Goal: Task Accomplishment & Management: Manage account settings

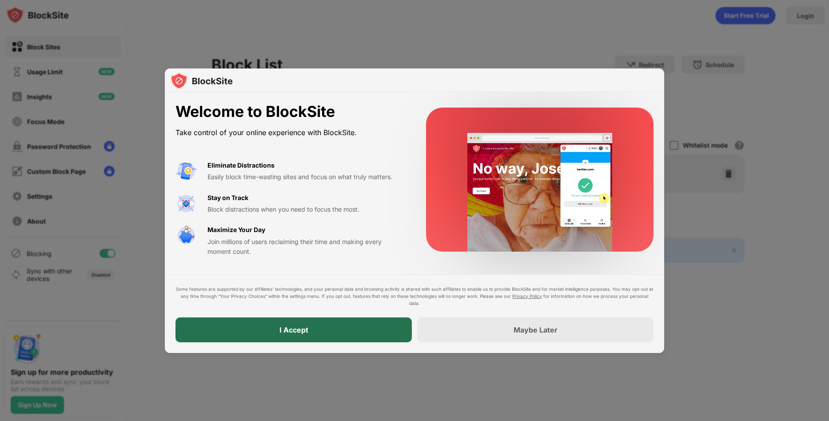
click at [352, 328] on div "I Accept" at bounding box center [294, 329] width 236 height 25
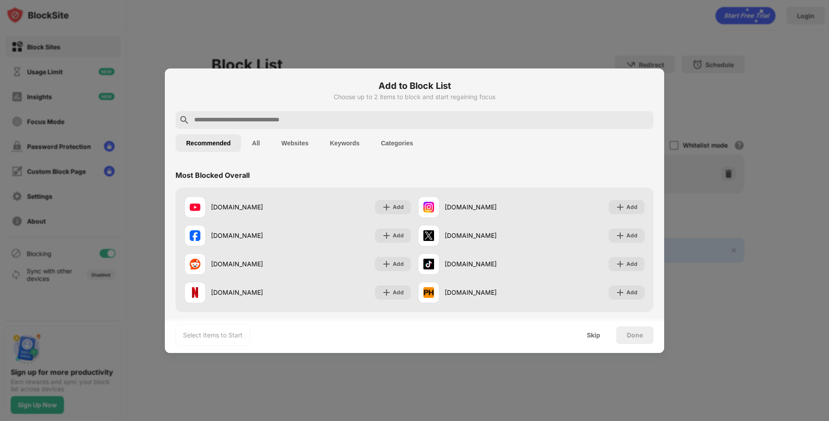
click at [274, 121] on input "text" at bounding box center [421, 120] width 457 height 11
drag, startPoint x: 287, startPoint y: 128, endPoint x: 280, endPoint y: 127, distance: 6.4
click at [287, 128] on div at bounding box center [415, 120] width 478 height 18
click at [260, 116] on input "text" at bounding box center [421, 120] width 457 height 11
click at [226, 113] on div at bounding box center [415, 120] width 478 height 18
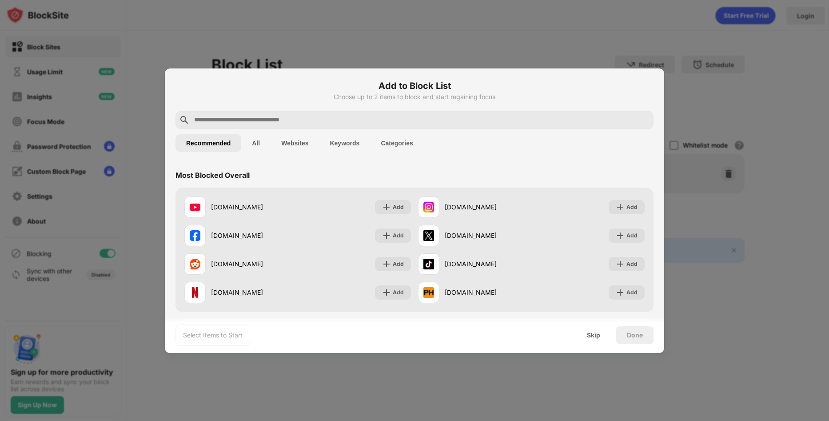
click at [223, 121] on input "text" at bounding box center [421, 120] width 457 height 11
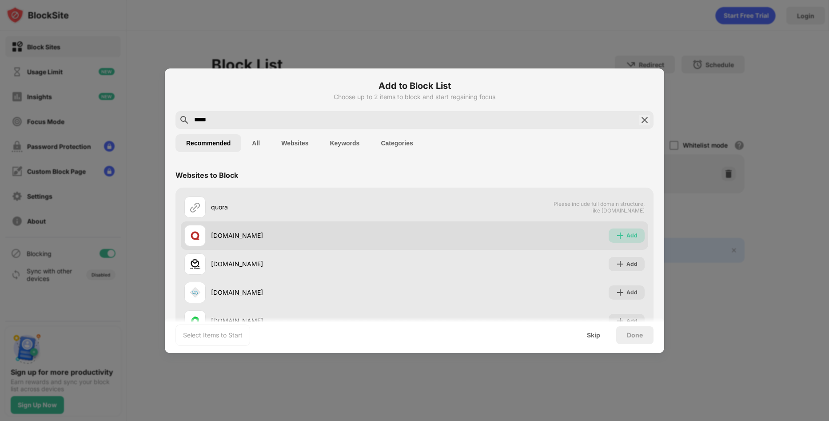
click at [627, 233] on div "Add" at bounding box center [632, 235] width 11 height 9
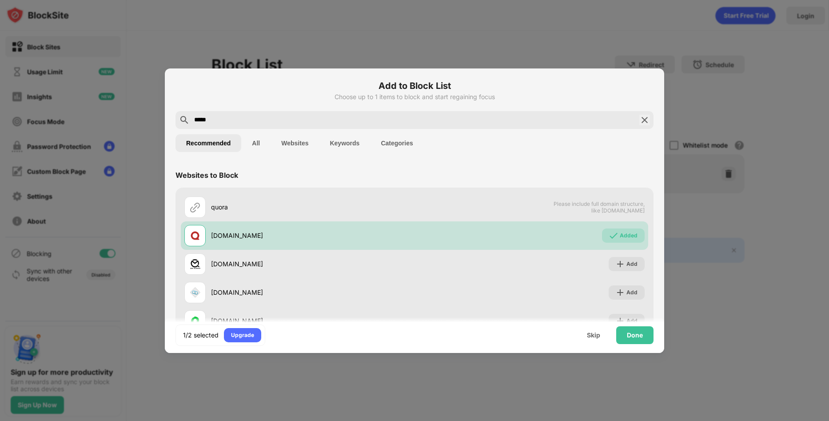
drag, startPoint x: 279, startPoint y: 111, endPoint x: 73, endPoint y: 148, distance: 209.6
click at [73, 420] on div "Add to Block List Choose up to 1 items to block and start regaining focus *****…" at bounding box center [414, 421] width 829 height 0
drag, startPoint x: 207, startPoint y: 120, endPoint x: 184, endPoint y: 119, distance: 22.7
click at [184, 119] on div "*****" at bounding box center [415, 120] width 478 height 18
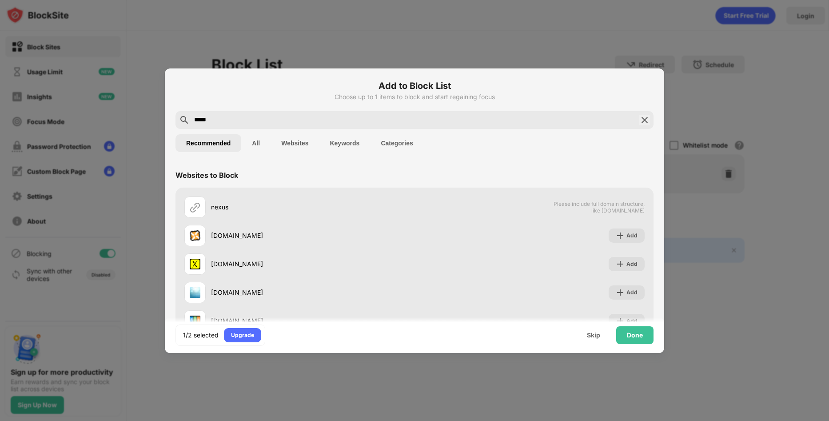
type input "*****"
click at [633, 334] on div "Done" at bounding box center [635, 335] width 16 height 7
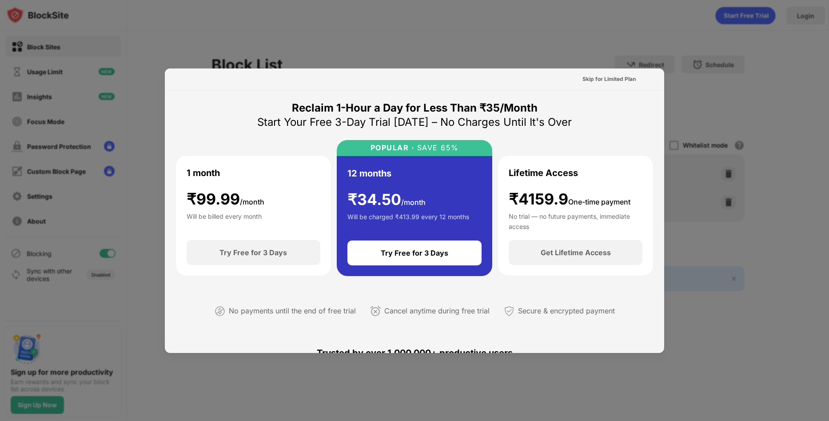
drag, startPoint x: 737, startPoint y: 320, endPoint x: 735, endPoint y: 351, distance: 30.7
click at [736, 337] on div at bounding box center [414, 210] width 829 height 421
drag, startPoint x: 704, startPoint y: 339, endPoint x: 700, endPoint y: 346, distance: 8.0
click at [704, 342] on div at bounding box center [414, 210] width 829 height 421
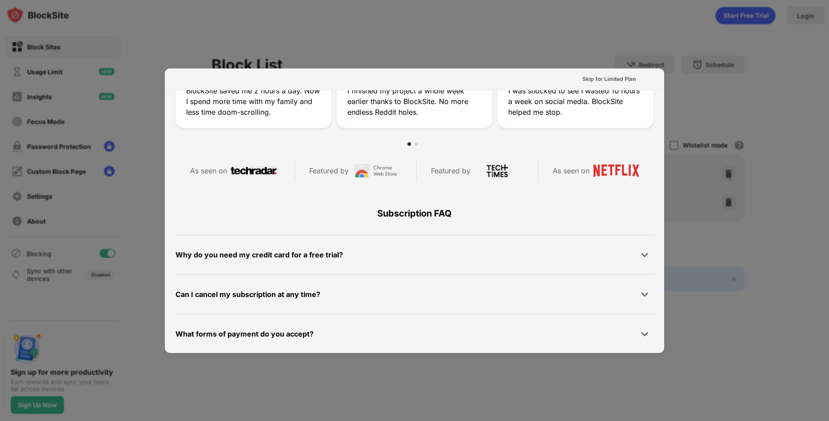
scroll to position [433, 0]
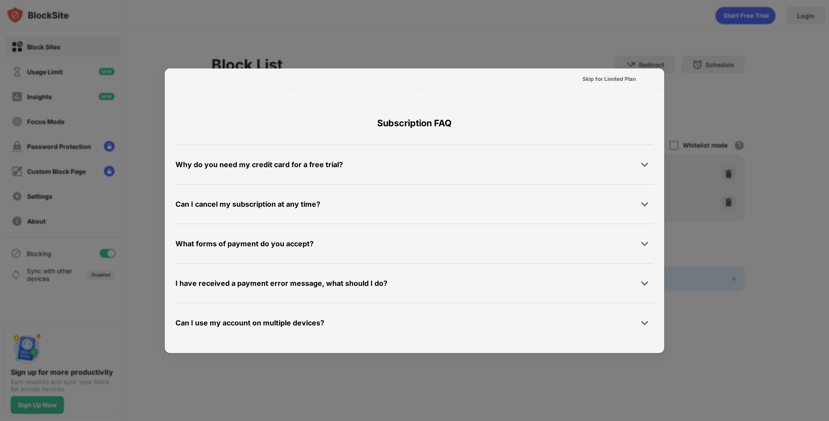
click at [752, 151] on div at bounding box center [414, 210] width 829 height 421
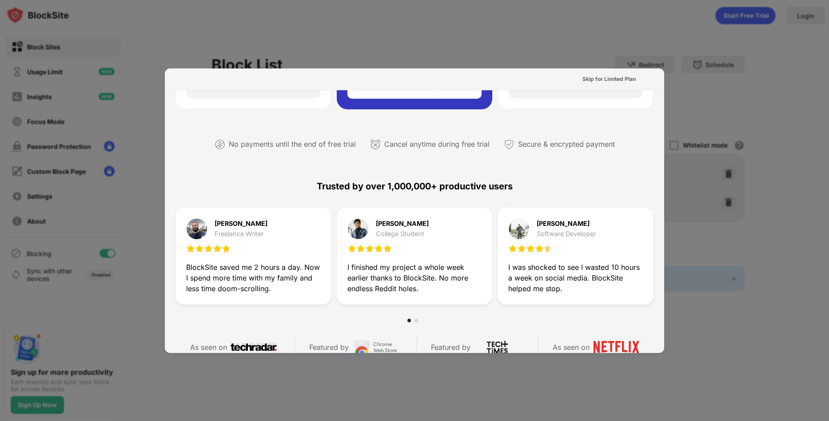
scroll to position [0, 0]
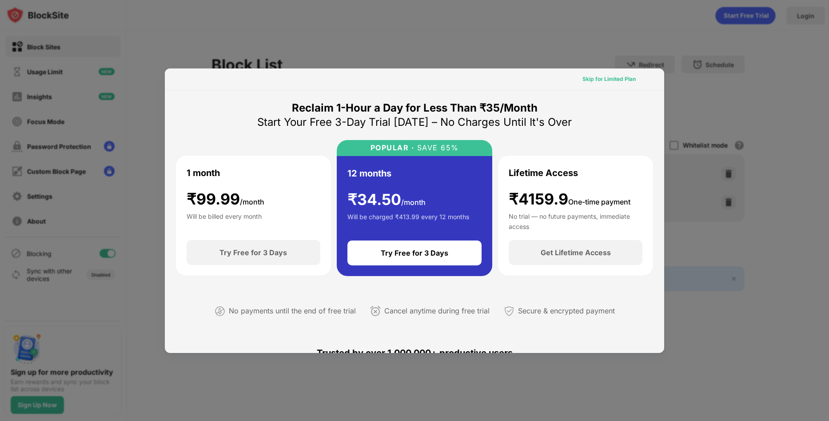
click at [600, 82] on div "Skip for Limited Plan" at bounding box center [609, 79] width 53 height 9
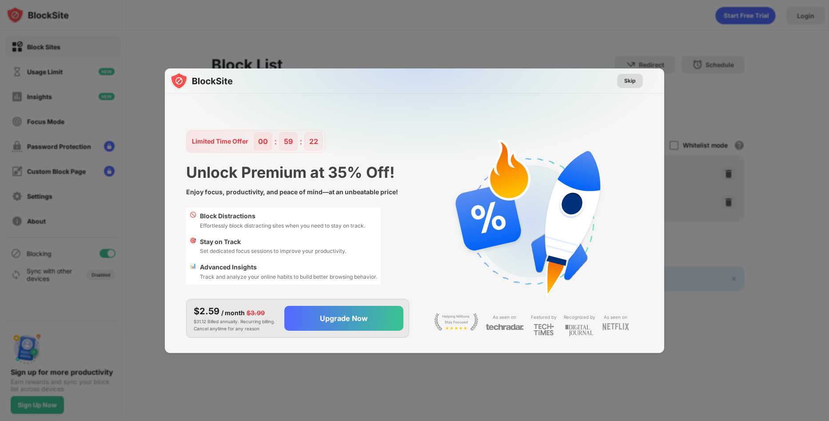
click at [619, 80] on div "Skip" at bounding box center [630, 81] width 26 height 14
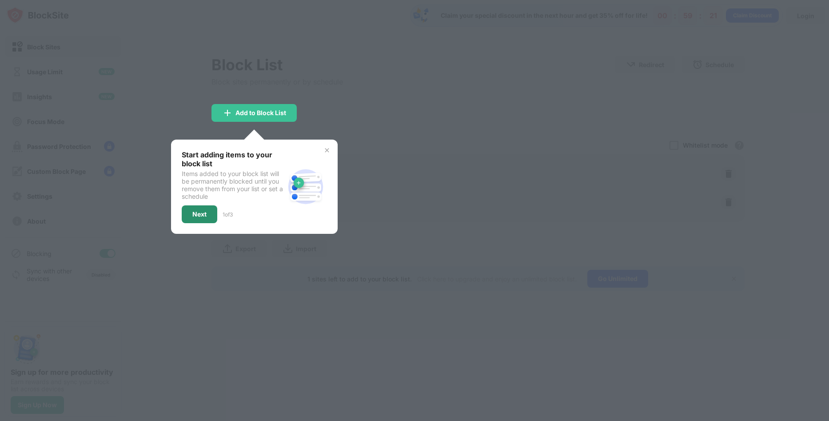
click at [205, 215] on div "Next" at bounding box center [199, 214] width 14 height 7
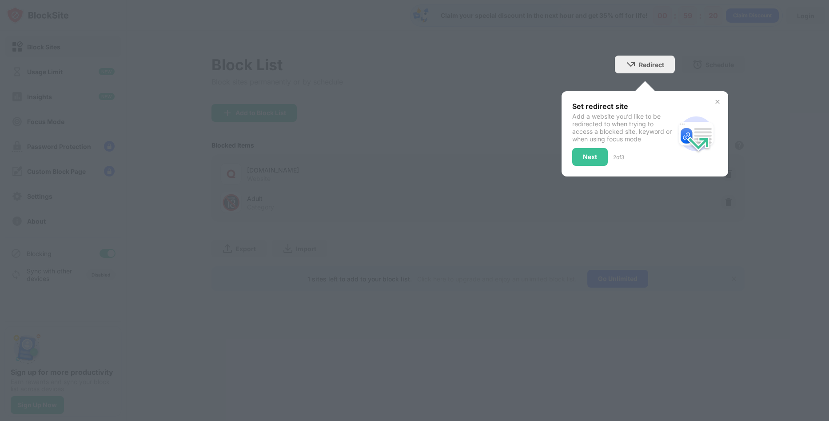
drag, startPoint x: 465, startPoint y: 200, endPoint x: 499, endPoint y: 200, distance: 34.2
click at [499, 200] on div at bounding box center [414, 210] width 829 height 421
click at [606, 149] on div "Next" at bounding box center [590, 157] width 36 height 18
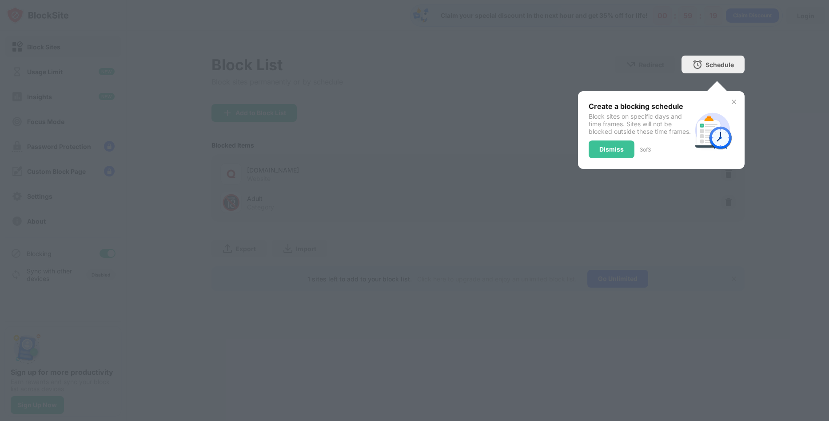
click at [615, 153] on div "Dismiss" at bounding box center [611, 149] width 24 height 7
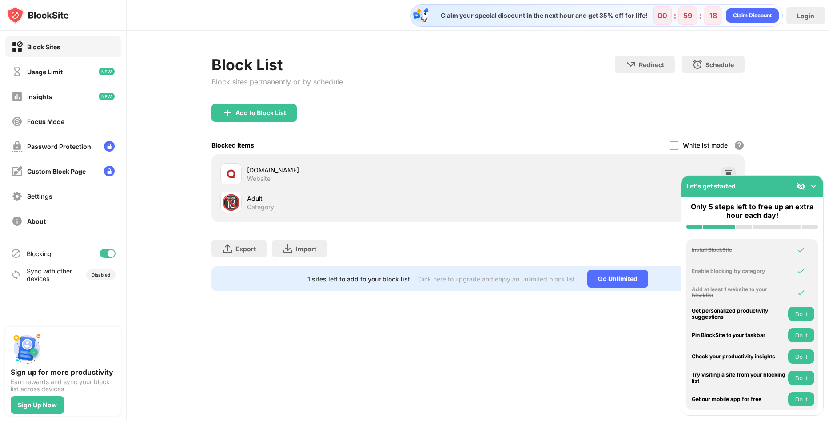
click at [648, 70] on div "Redirect Choose a site to be redirected to when blocking is active" at bounding box center [645, 65] width 60 height 18
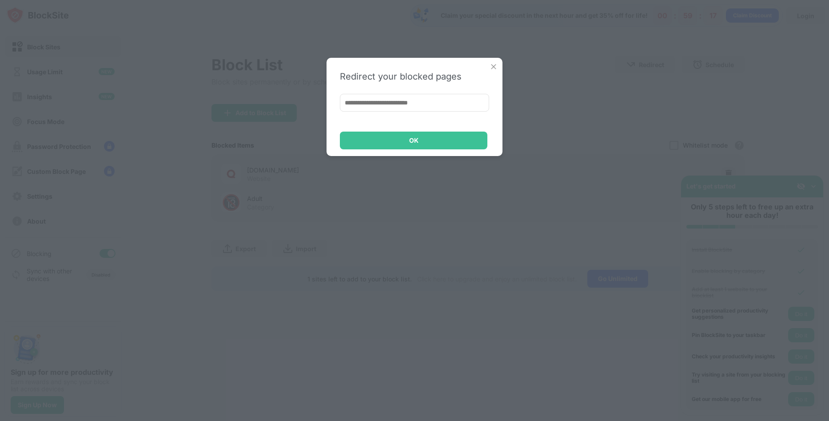
click at [416, 100] on input at bounding box center [414, 103] width 149 height 18
paste input "**********"
type input "**********"
click at [431, 140] on div "OK" at bounding box center [414, 141] width 148 height 18
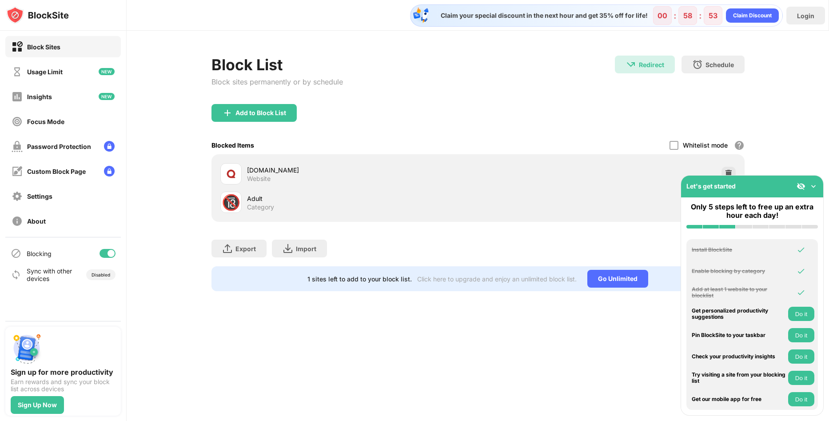
click at [230, 203] on div "🔞" at bounding box center [231, 202] width 19 height 18
click at [232, 180] on div at bounding box center [230, 173] width 21 height 21
